Goal: Navigation & Orientation: Find specific page/section

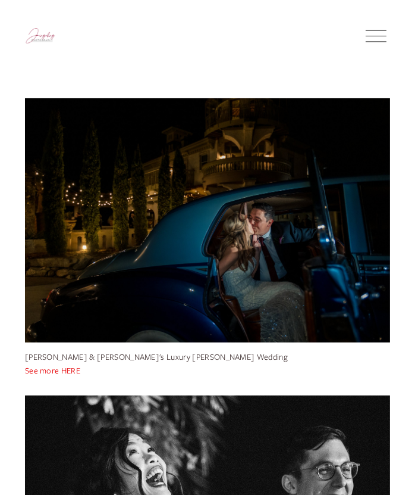
click at [45, 34] on img at bounding box center [40, 36] width 31 height 18
drag, startPoint x: 89, startPoint y: 42, endPoint x: 27, endPoint y: 37, distance: 62.7
click at [27, 37] on div at bounding box center [193, 36] width 336 height 18
click at [377, 36] on div at bounding box center [376, 36] width 21 height 1
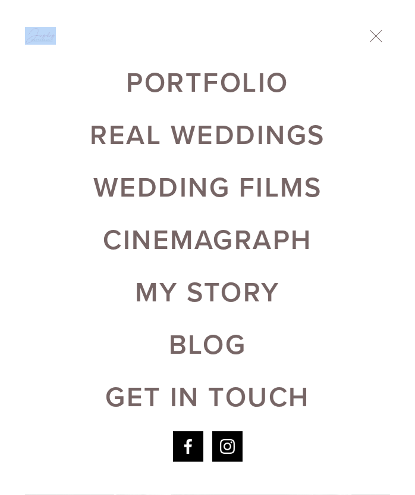
scroll to position [15, 0]
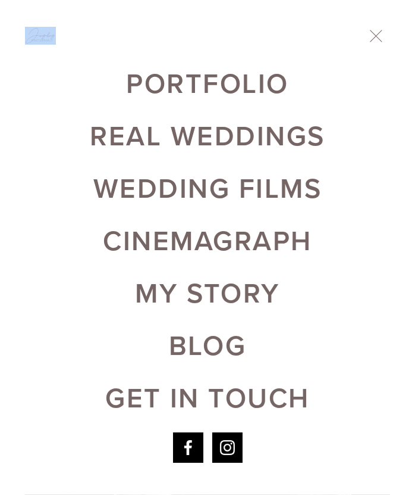
click at [232, 449] on icon "Instagram" at bounding box center [227, 446] width 18 height 18
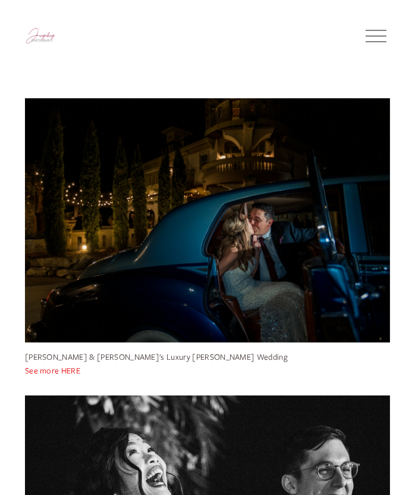
click at [381, 32] on div at bounding box center [376, 36] width 21 height 21
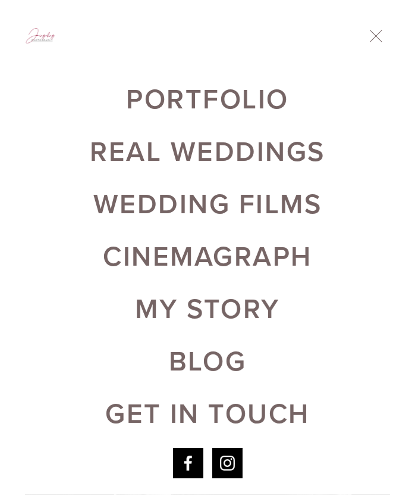
click at [148, 137] on link "Real Weddings" at bounding box center [207, 150] width 235 height 27
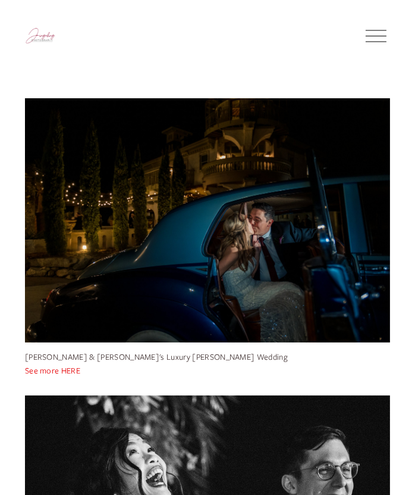
click at [363, 32] on button "Open Menu Close Menu" at bounding box center [376, 36] width 28 height 22
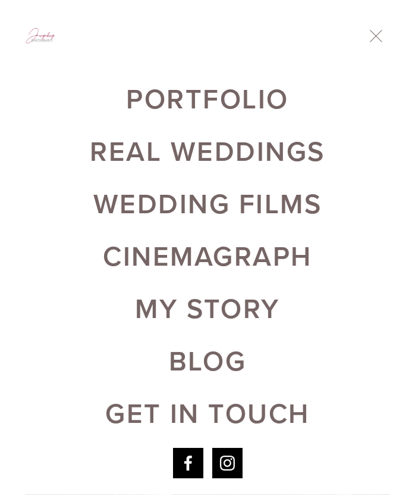
click at [205, 252] on link "Cinemagraph" at bounding box center [207, 255] width 209 height 27
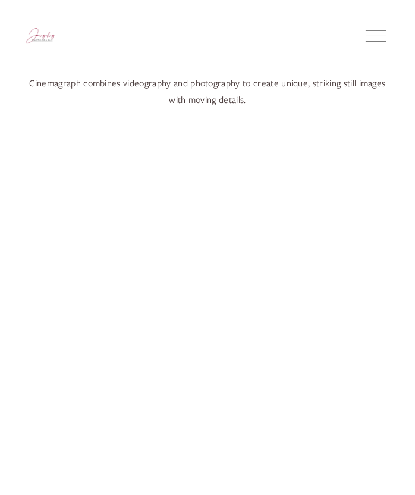
click at [382, 38] on div at bounding box center [376, 36] width 21 height 21
click at [374, 37] on div at bounding box center [376, 36] width 21 height 21
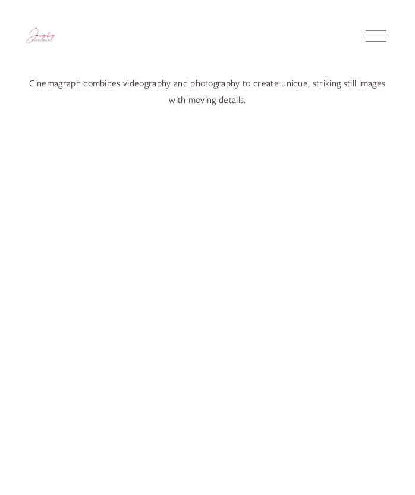
click at [374, 37] on div at bounding box center [376, 36] width 21 height 21
